Goal: Task Accomplishment & Management: Manage account settings

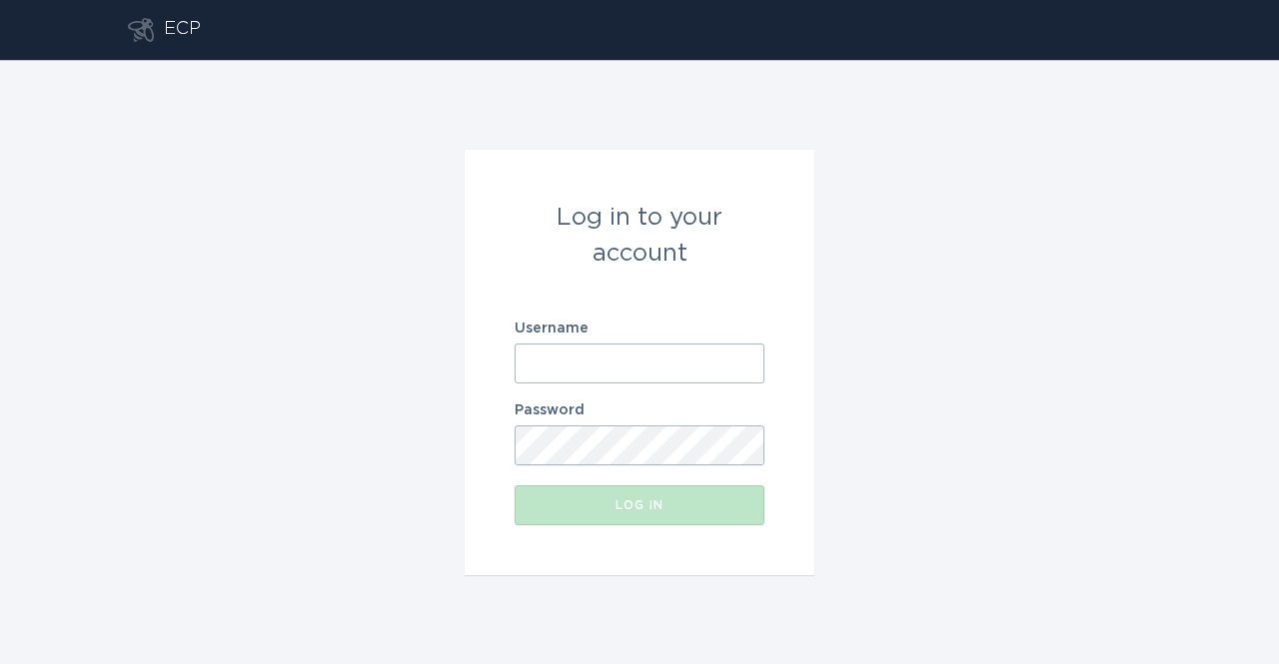
type input "[EMAIL_ADDRESS][DOMAIN_NAME]"
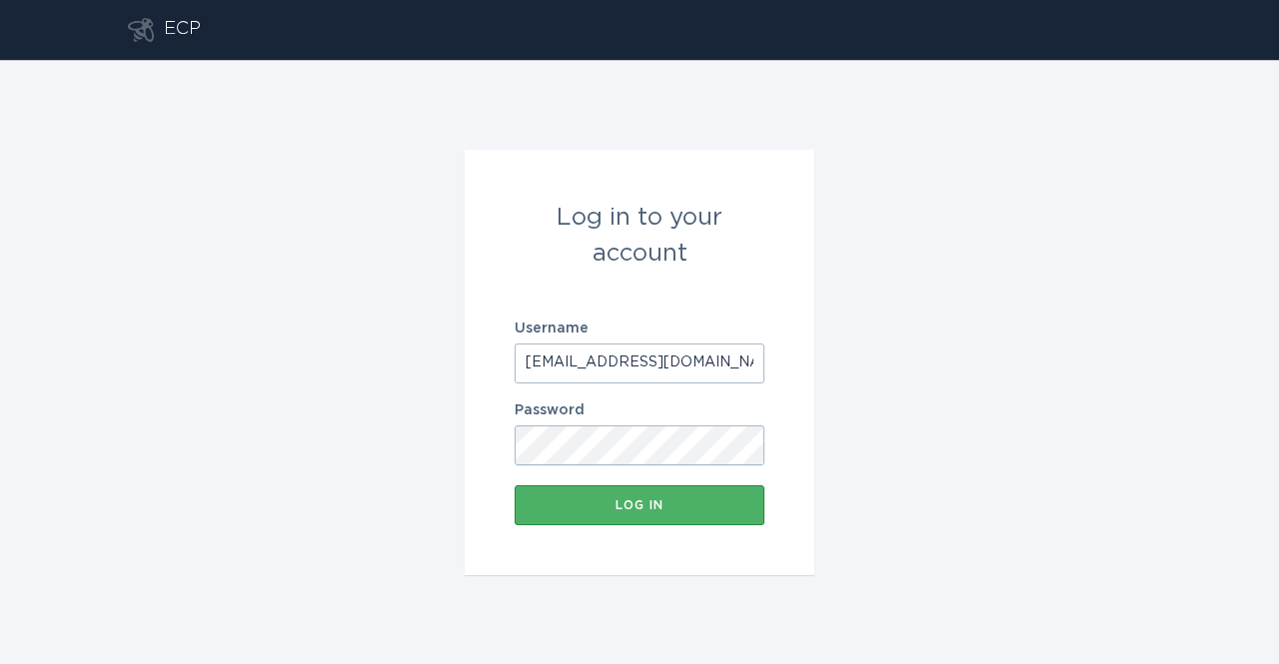
click at [712, 498] on button "Log in" at bounding box center [640, 506] width 250 height 40
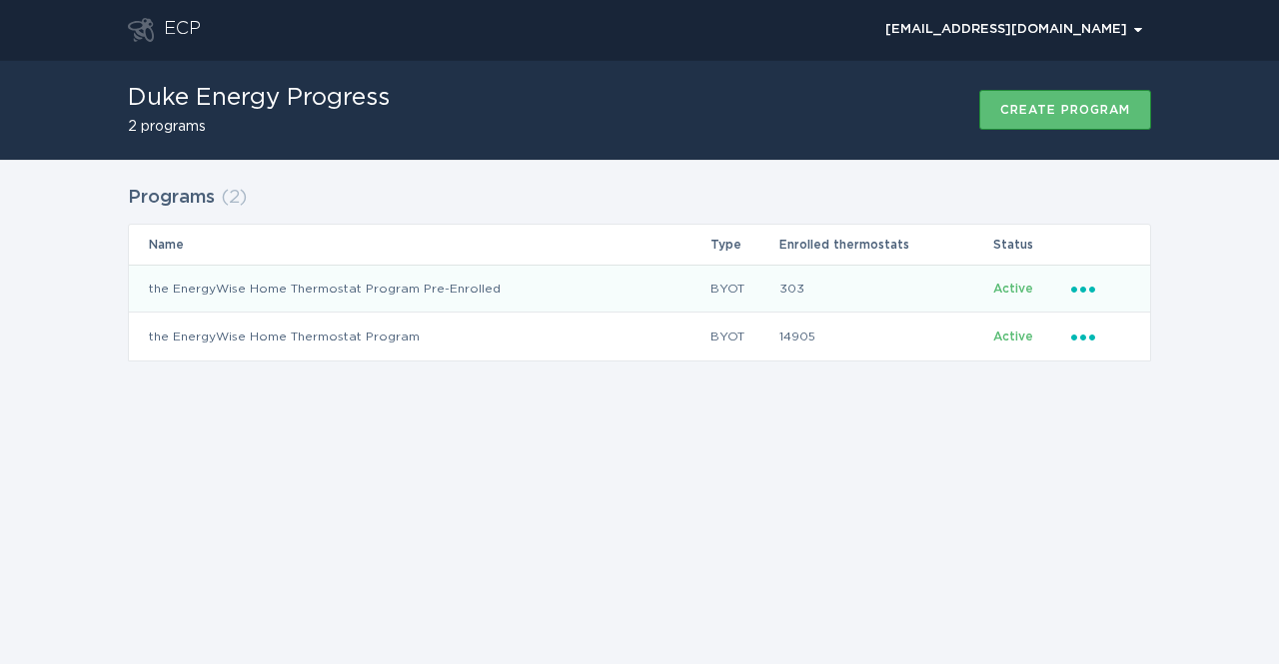
click at [1083, 283] on icon "Ellipsis" at bounding box center [1085, 286] width 28 height 17
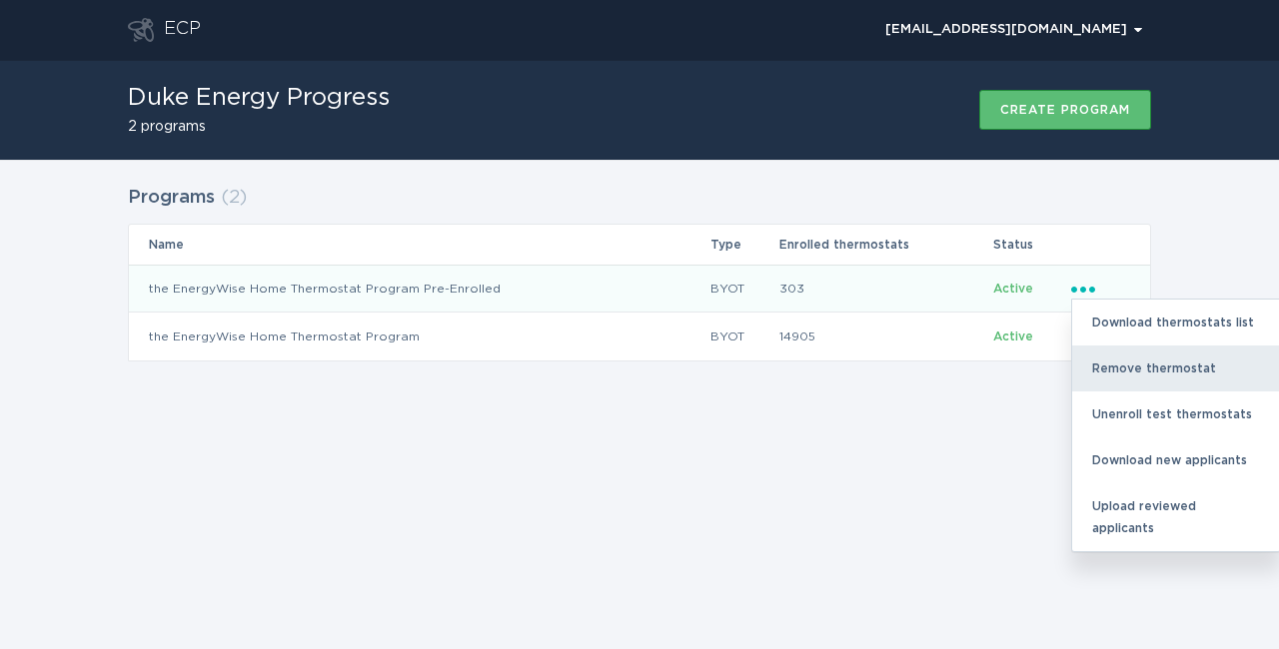
click at [1087, 373] on div "Remove thermostat" at bounding box center [1176, 369] width 208 height 46
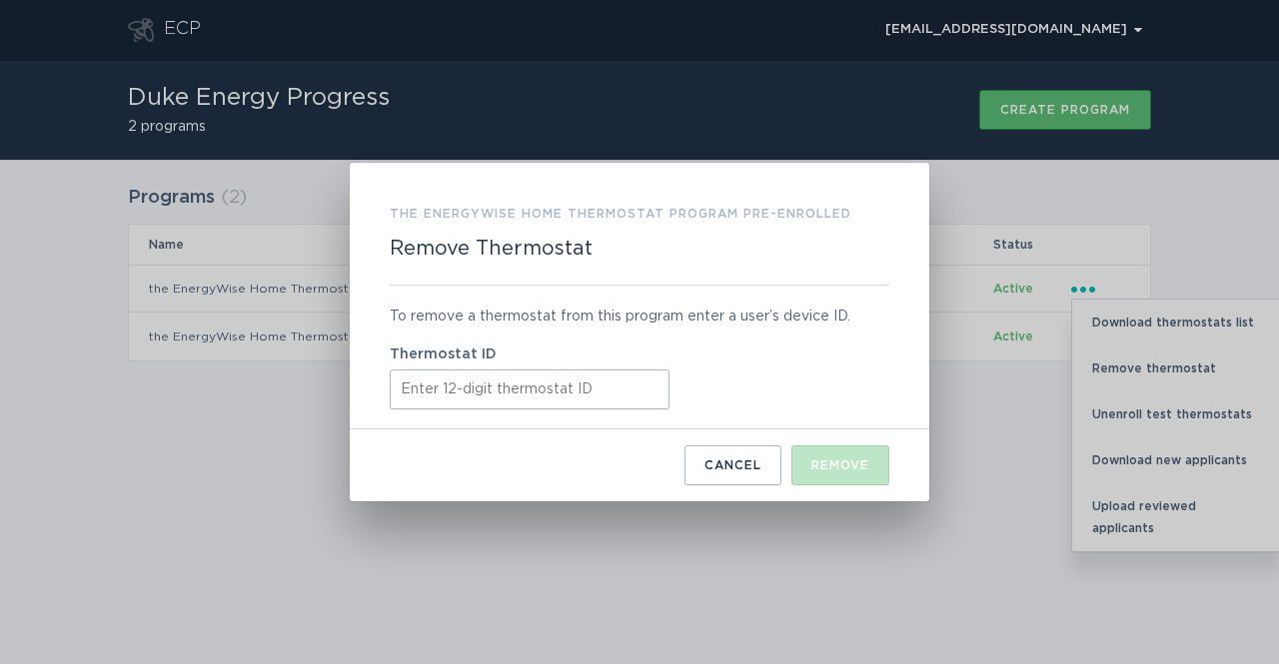
click at [542, 389] on input "Thermostat ID" at bounding box center [530, 390] width 280 height 40
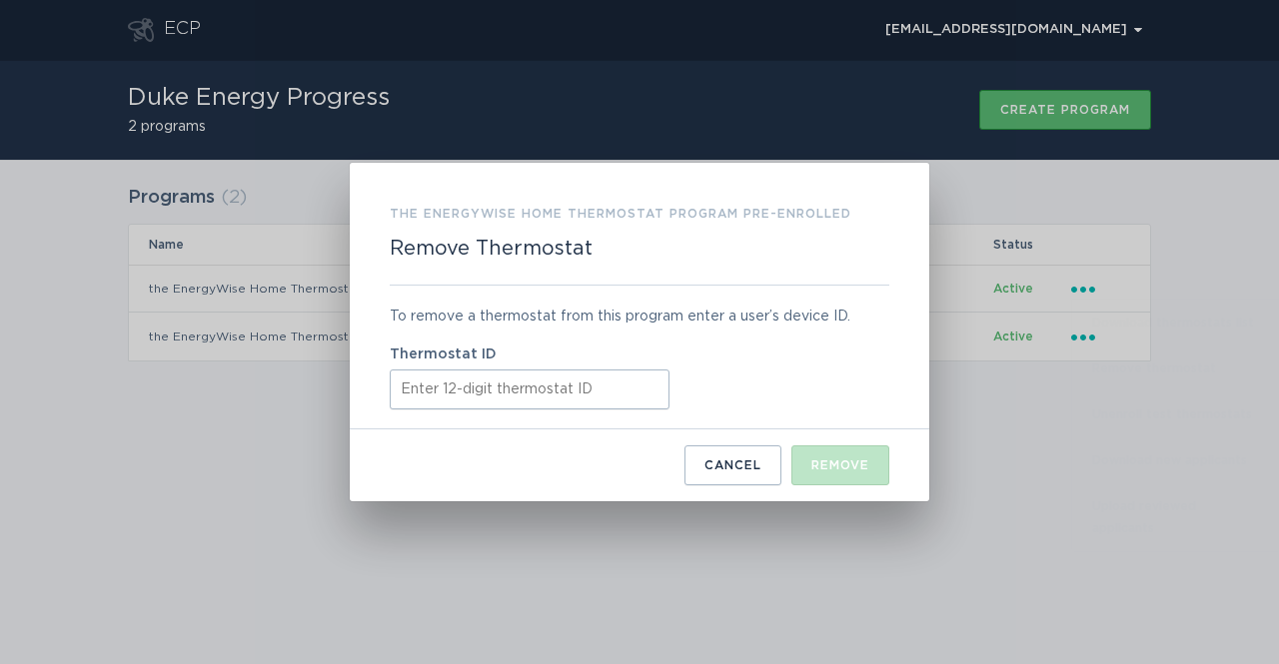
paste input "440757836615"
type input "440757836615"
click at [837, 463] on div "Remove" at bounding box center [840, 466] width 58 height 12
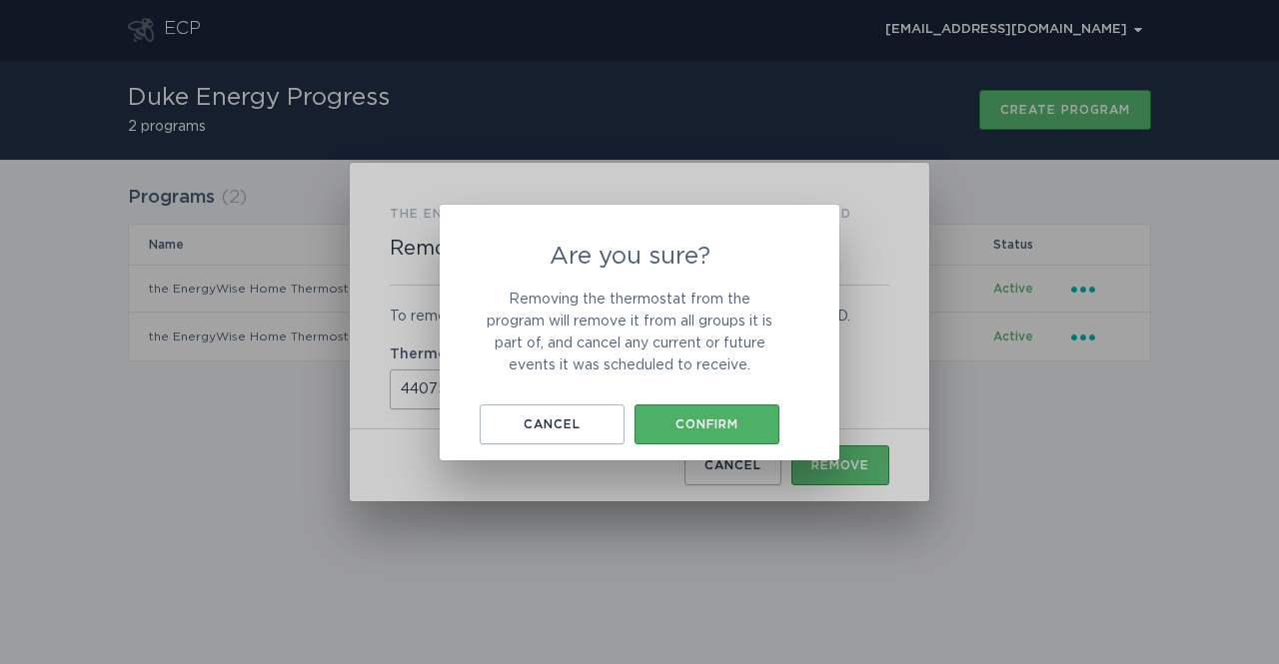
click at [734, 415] on button "Confirm" at bounding box center [706, 425] width 145 height 40
